Goal: Communication & Community: Answer question/provide support

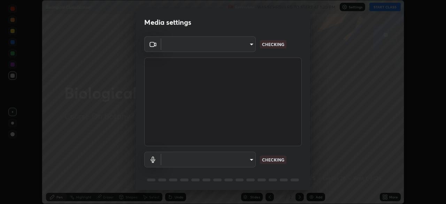
scroll to position [204, 446]
type input "09f294524f3521c037d78ee7cdb71511b6c9344afeed810a356f0d23342d5398"
click at [223, 154] on body "Erase all Biological Classification Recording WAS SCHEDULED TO START AT 1:30 PM…" at bounding box center [223, 102] width 446 height 204
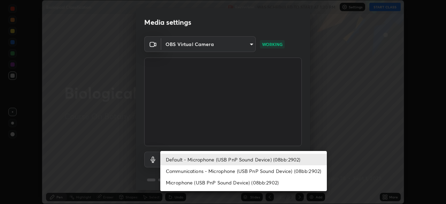
click at [216, 170] on li "Communications - Microphone (USB PnP Sound Device) (08bb:2902)" at bounding box center [243, 170] width 167 height 11
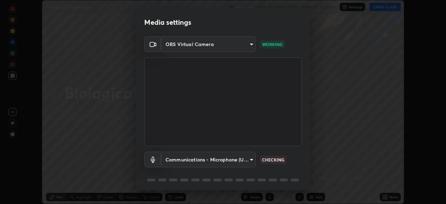
click at [219, 159] on body "Erase all Biological Classification Recording WAS SCHEDULED TO START AT 1:30 PM…" at bounding box center [223, 102] width 446 height 204
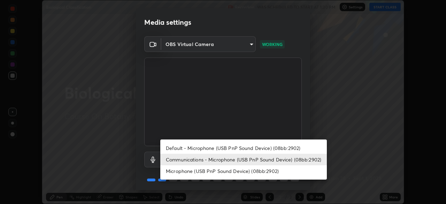
click at [231, 146] on li "Default - Microphone (USB PnP Sound Device) (08bb:2902)" at bounding box center [243, 147] width 167 height 11
type input "default"
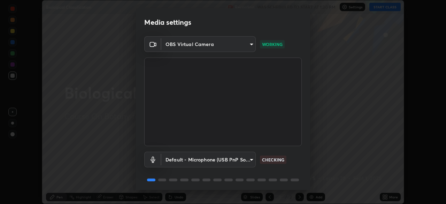
scroll to position [25, 0]
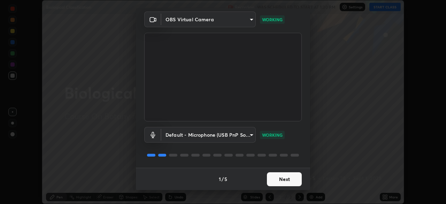
click at [285, 180] on button "Next" at bounding box center [284, 179] width 35 height 14
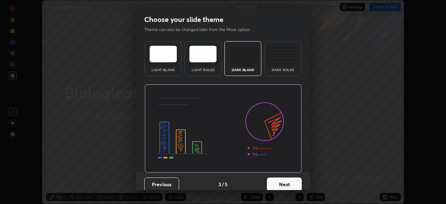
click at [288, 179] on button "Next" at bounding box center [284, 184] width 35 height 14
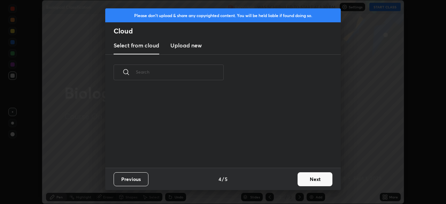
click at [291, 179] on div "Previous 4 / 5 Next" at bounding box center [223, 179] width 236 height 22
click at [313, 181] on button "Next" at bounding box center [315, 179] width 35 height 14
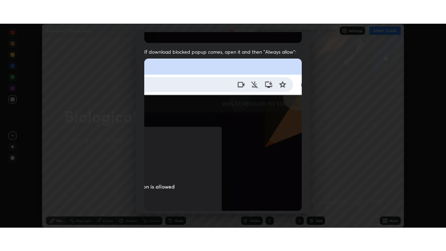
scroll to position [167, 0]
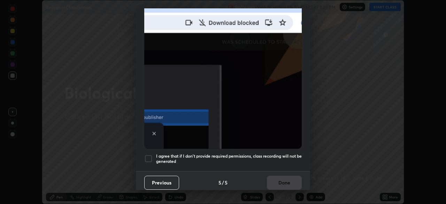
click at [148, 156] on div at bounding box center [148, 158] width 8 height 8
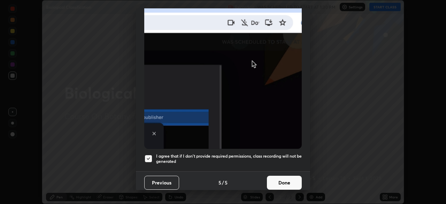
click at [283, 180] on button "Done" at bounding box center [284, 183] width 35 height 14
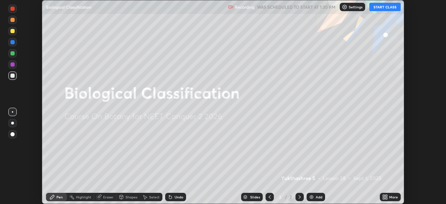
click at [385, 10] on button "START CLASS" at bounding box center [384, 7] width 31 height 8
click at [386, 198] on icon at bounding box center [386, 198] width 2 height 2
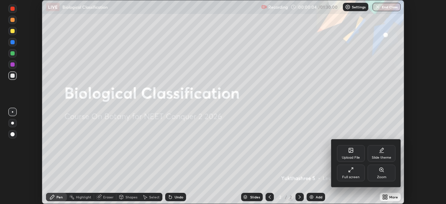
click at [348, 172] on div "Full screen" at bounding box center [351, 172] width 28 height 17
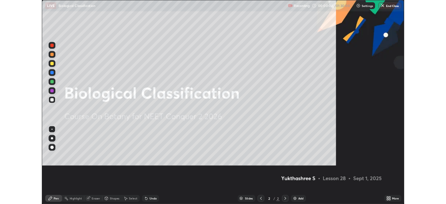
scroll to position [251, 446]
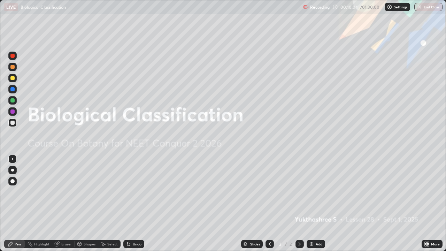
click at [433, 204] on div "More" at bounding box center [435, 243] width 9 height 3
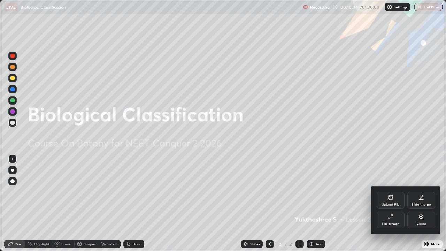
click at [419, 201] on div "Slide theme" at bounding box center [421, 200] width 28 height 17
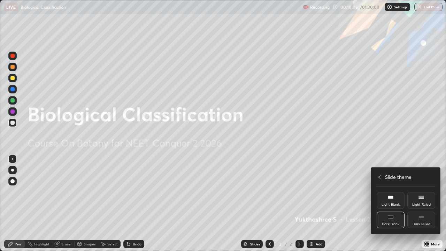
click at [422, 204] on div "Dark Ruled" at bounding box center [421, 220] width 28 height 17
click at [349, 204] on div at bounding box center [223, 125] width 446 height 251
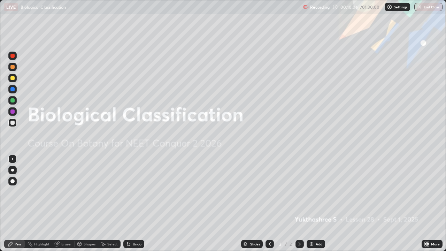
click at [319, 204] on div "Add" at bounding box center [319, 243] width 7 height 3
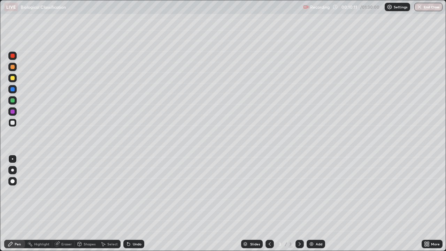
click at [11, 75] on div at bounding box center [12, 78] width 8 height 8
click at [14, 123] on div at bounding box center [12, 123] width 4 height 4
click at [108, 204] on div "Select" at bounding box center [112, 243] width 10 height 3
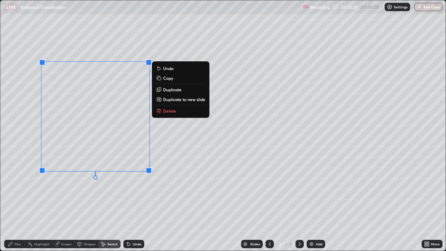
click at [186, 89] on button "Duplicate" at bounding box center [181, 89] width 52 height 8
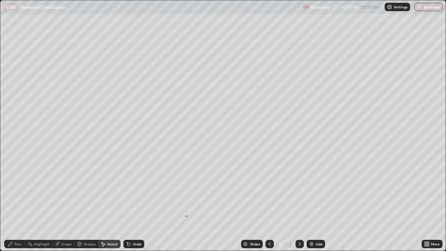
click at [187, 204] on div "0 ° Undo Copy Duplicate Duplicate to new slide Delete" at bounding box center [222, 125] width 445 height 250
click at [10, 204] on div "Pen" at bounding box center [14, 244] width 21 height 8
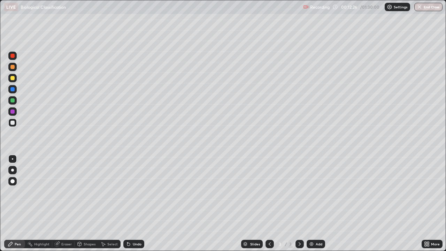
click at [59, 204] on icon at bounding box center [57, 244] width 6 height 6
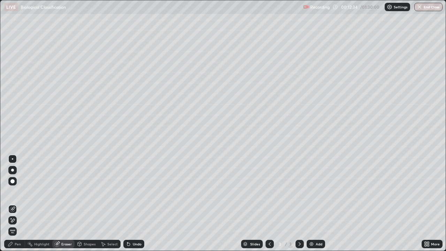
click at [15, 204] on div "Pen" at bounding box center [18, 243] width 6 height 3
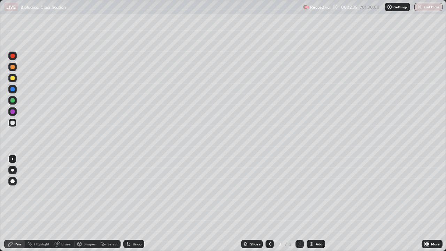
click at [12, 125] on div at bounding box center [12, 122] width 8 height 8
click at [138, 204] on div "Undo" at bounding box center [137, 243] width 9 height 3
click at [139, 204] on div "Undo" at bounding box center [137, 243] width 9 height 3
click at [138, 204] on div "Undo" at bounding box center [137, 243] width 9 height 3
click at [137, 204] on div "Undo" at bounding box center [137, 243] width 9 height 3
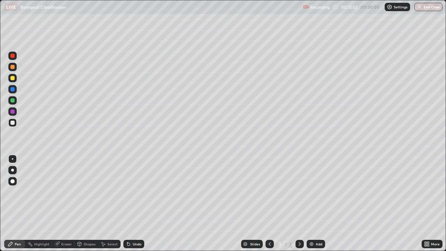
click at [131, 204] on div "Undo" at bounding box center [133, 244] width 21 height 8
click at [134, 204] on div "Undo" at bounding box center [133, 244] width 21 height 8
click at [133, 204] on div "Undo" at bounding box center [133, 244] width 21 height 8
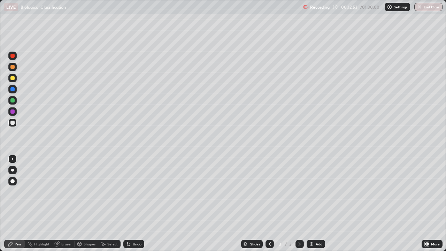
click at [133, 204] on div "Undo" at bounding box center [133, 244] width 21 height 8
click at [132, 204] on div "Undo" at bounding box center [133, 244] width 21 height 8
click at [14, 100] on div at bounding box center [12, 100] width 4 height 4
click at [315, 204] on div "Add" at bounding box center [316, 244] width 18 height 8
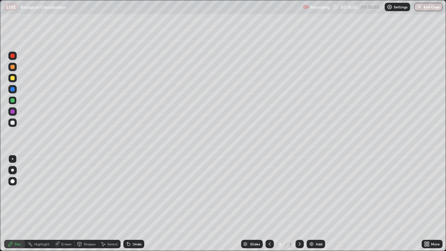
click at [13, 78] on div at bounding box center [12, 78] width 4 height 4
click at [13, 123] on div at bounding box center [12, 123] width 4 height 4
click at [16, 56] on div at bounding box center [12, 56] width 8 height 8
click at [15, 76] on div at bounding box center [12, 78] width 8 height 8
click at [12, 123] on div at bounding box center [12, 123] width 4 height 4
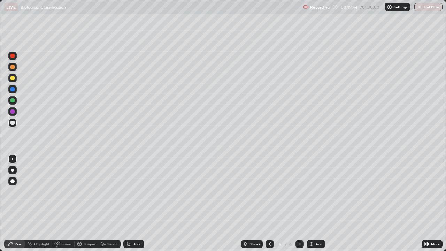
click at [136, 204] on div "Undo" at bounding box center [137, 243] width 9 height 3
click at [134, 204] on div "Undo" at bounding box center [137, 243] width 9 height 3
click at [67, 204] on div "Eraser" at bounding box center [66, 243] width 10 height 3
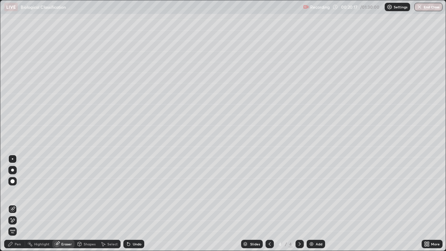
click at [23, 204] on div "Pen" at bounding box center [14, 244] width 21 height 8
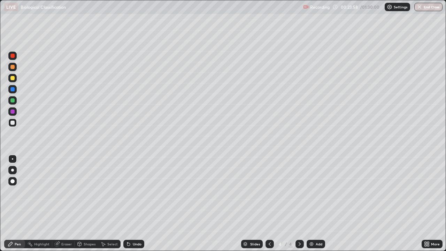
click at [319, 204] on div "Add" at bounding box center [316, 244] width 18 height 8
click at [13, 67] on div at bounding box center [12, 67] width 4 height 4
click at [12, 124] on div at bounding box center [12, 123] width 4 height 4
click at [135, 204] on div "Undo" at bounding box center [137, 243] width 9 height 3
click at [11, 76] on div at bounding box center [12, 78] width 4 height 4
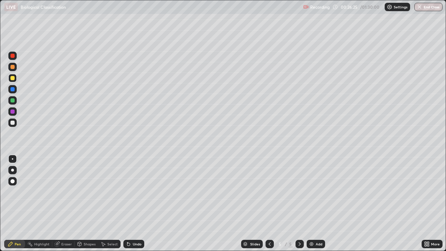
click at [13, 126] on div at bounding box center [12, 122] width 8 height 8
click at [16, 79] on div at bounding box center [12, 78] width 8 height 8
click at [317, 204] on div "Add" at bounding box center [319, 243] width 7 height 3
click at [12, 125] on div at bounding box center [12, 122] width 8 height 8
click at [135, 204] on div "Undo" at bounding box center [137, 243] width 9 height 3
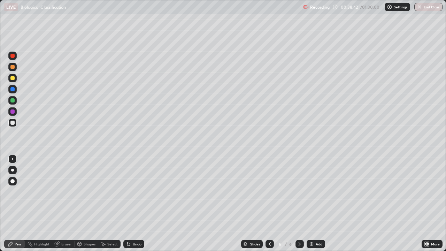
click at [130, 204] on icon at bounding box center [129, 244] width 6 height 6
click at [428, 204] on icon at bounding box center [428, 245] width 2 height 2
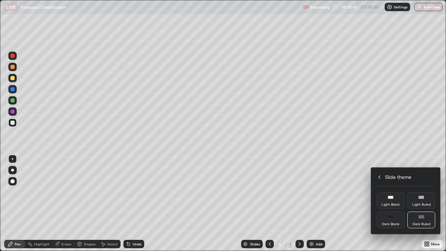
click at [380, 177] on icon at bounding box center [380, 177] width 6 height 6
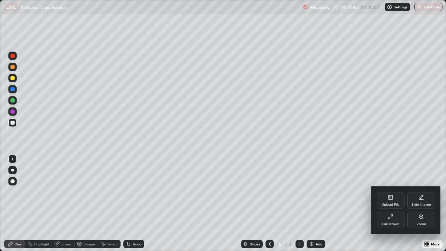
click at [386, 204] on div "Full screen" at bounding box center [391, 220] width 28 height 17
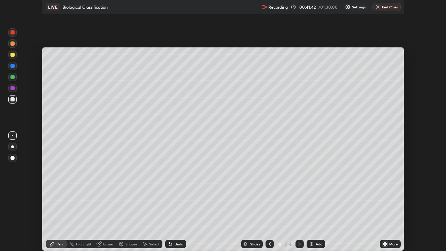
scroll to position [34643, 34401]
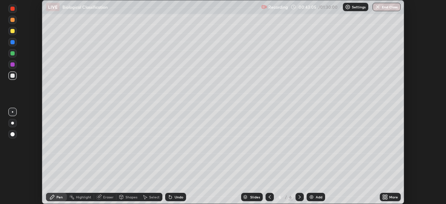
click at [384, 195] on icon at bounding box center [384, 196] width 2 height 2
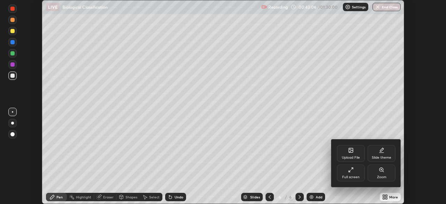
click at [350, 175] on div "Full screen" at bounding box center [350, 176] width 17 height 3
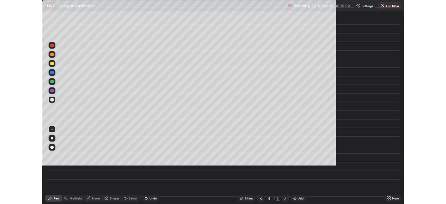
scroll to position [251, 446]
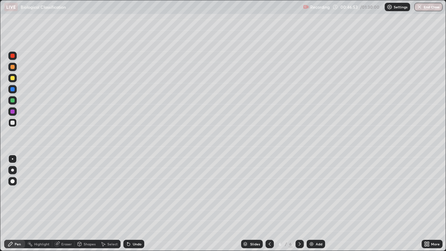
click at [12, 59] on div at bounding box center [12, 56] width 8 height 8
click at [136, 204] on div "Undo" at bounding box center [133, 244] width 21 height 8
click at [135, 204] on div "Undo" at bounding box center [133, 244] width 21 height 8
click at [317, 204] on div "Add" at bounding box center [316, 244] width 18 height 8
click at [314, 204] on div "Add" at bounding box center [316, 244] width 18 height 8
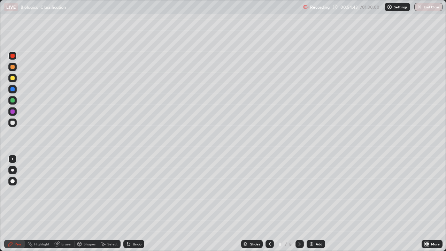
click at [15, 52] on div at bounding box center [12, 56] width 8 height 8
click at [14, 82] on div at bounding box center [12, 78] width 8 height 8
click at [13, 123] on div at bounding box center [12, 123] width 4 height 4
click at [133, 204] on div "Undo" at bounding box center [133, 244] width 21 height 8
click at [135, 204] on div "Undo" at bounding box center [133, 244] width 21 height 8
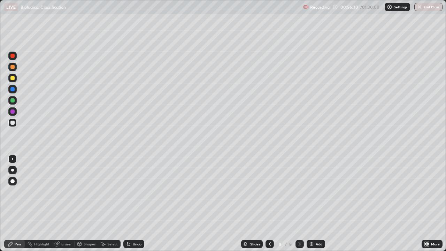
click at [133, 204] on div "Undo" at bounding box center [133, 244] width 21 height 8
click at [135, 204] on div "Undo" at bounding box center [133, 244] width 21 height 8
click at [133, 204] on div "Undo" at bounding box center [133, 244] width 21 height 8
click at [313, 204] on img at bounding box center [312, 244] width 6 height 6
click at [13, 79] on div at bounding box center [12, 78] width 4 height 4
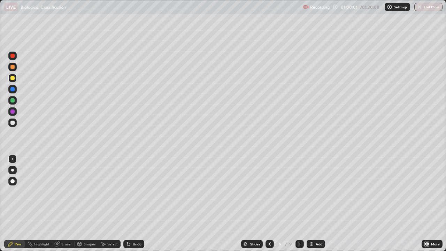
click at [11, 67] on div at bounding box center [12, 67] width 4 height 4
click at [11, 55] on div at bounding box center [12, 56] width 4 height 4
click at [134, 204] on div "Undo" at bounding box center [137, 243] width 9 height 3
click at [131, 204] on div "Undo" at bounding box center [133, 244] width 21 height 8
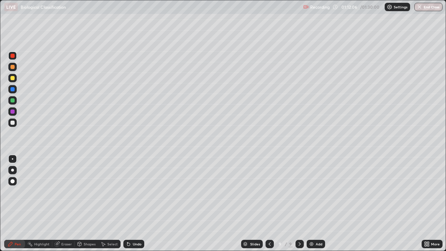
click at [131, 204] on div "Undo" at bounding box center [133, 244] width 21 height 8
click at [134, 204] on div "Undo" at bounding box center [133, 244] width 21 height 8
click at [131, 204] on div "Undo" at bounding box center [133, 244] width 21 height 8
click at [428, 204] on icon at bounding box center [428, 245] width 2 height 2
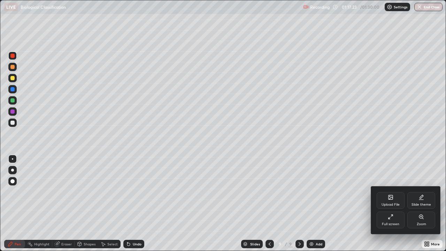
click at [394, 204] on div "Full screen" at bounding box center [391, 220] width 28 height 17
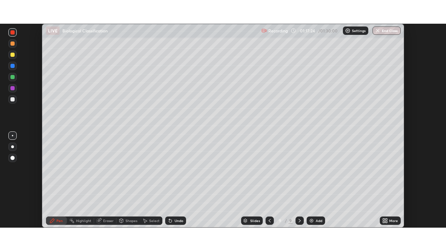
scroll to position [34643, 34401]
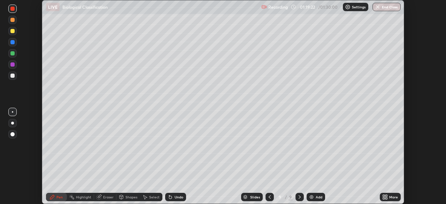
click at [384, 195] on icon at bounding box center [384, 196] width 2 height 2
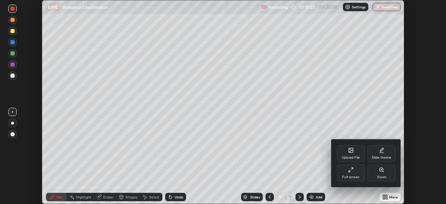
click at [353, 175] on div "Full screen" at bounding box center [350, 176] width 17 height 3
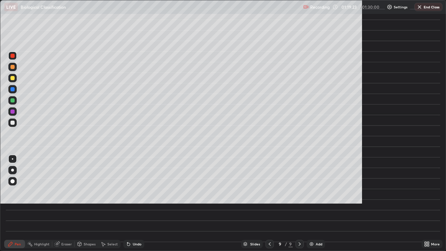
scroll to position [251, 446]
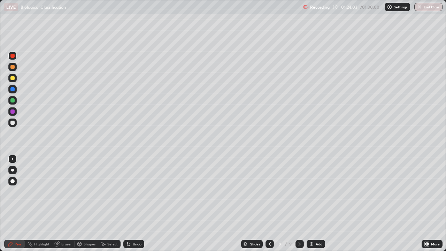
click at [431, 6] on button "End Class" at bounding box center [428, 7] width 28 height 8
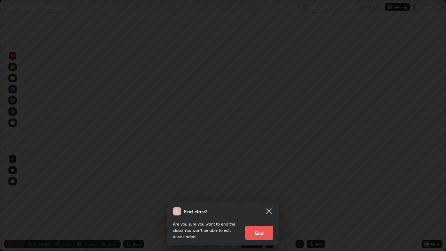
click at [261, 204] on button "End" at bounding box center [259, 233] width 28 height 14
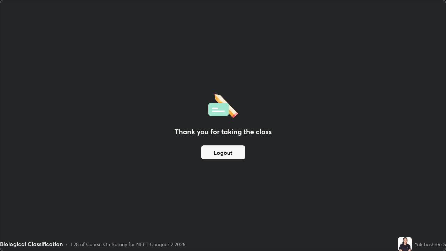
click at [235, 150] on button "Logout" at bounding box center [223, 152] width 44 height 14
